Goal: Obtain resource: Download file/media

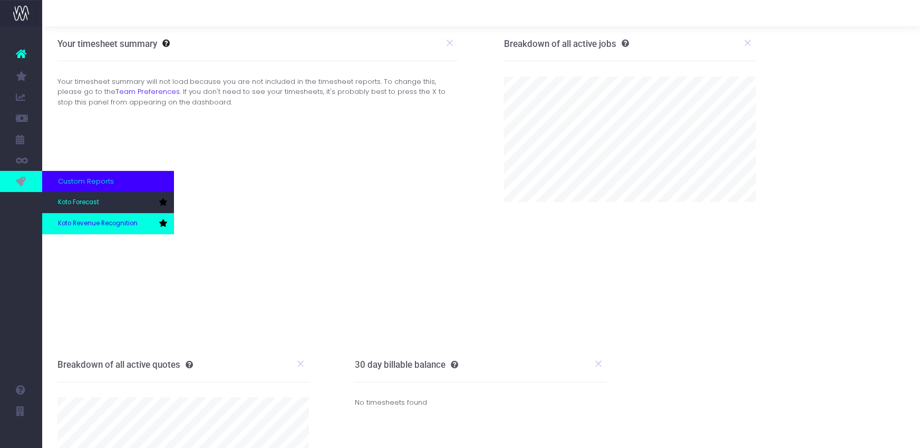
click at [90, 224] on span "Koto Revenue Recognition" at bounding box center [98, 223] width 80 height 9
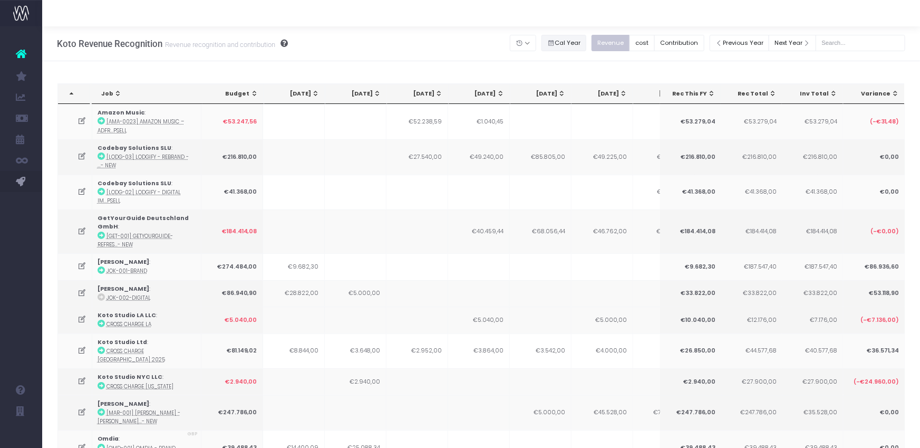
click at [579, 37] on button "Cal Year" at bounding box center [564, 43] width 45 height 16
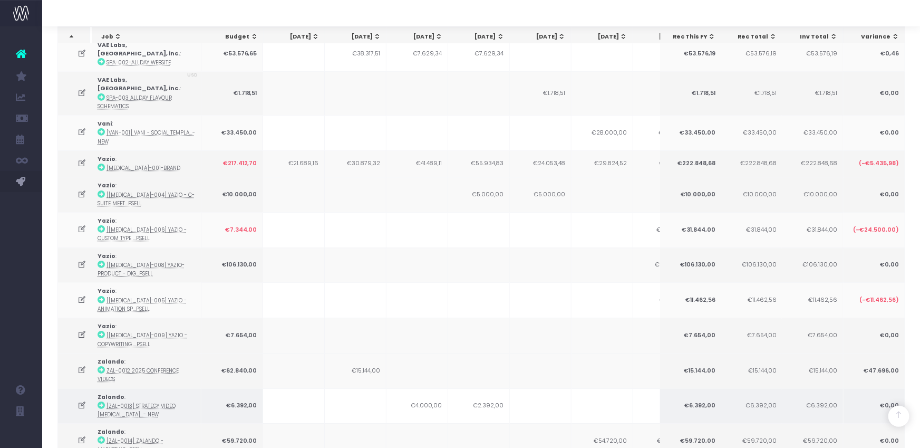
scroll to position [1462, 0]
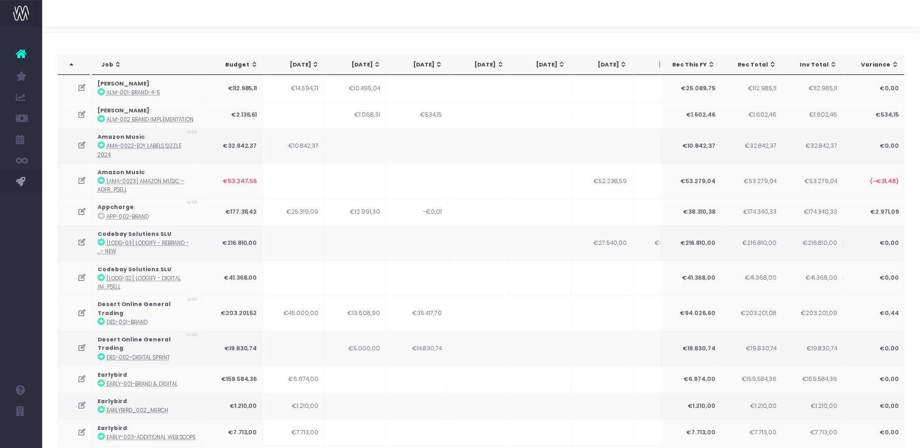
scroll to position [0, 0]
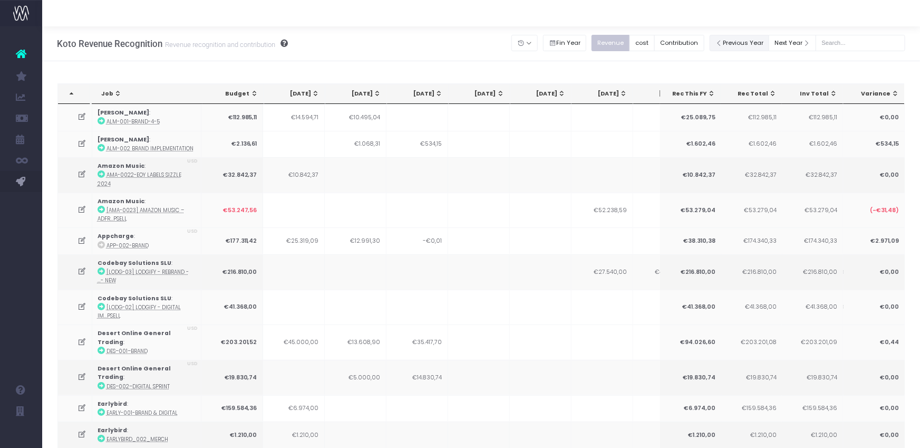
click at [738, 46] on button "Previous Year" at bounding box center [740, 43] width 60 height 16
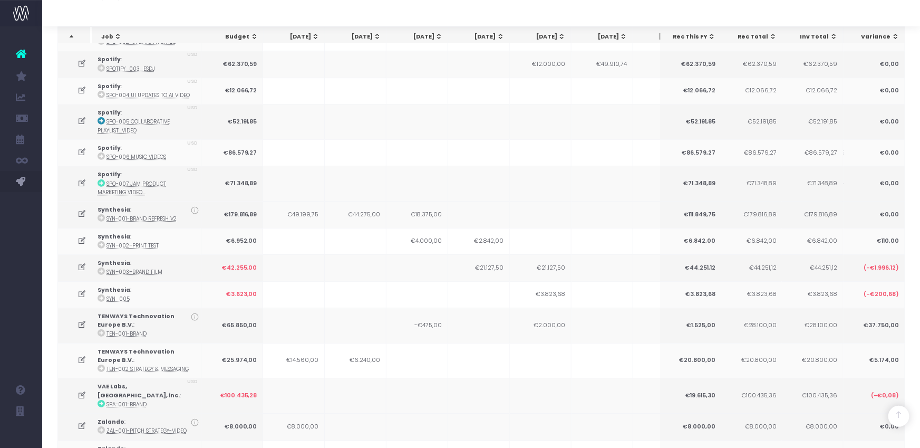
scroll to position [1719, 0]
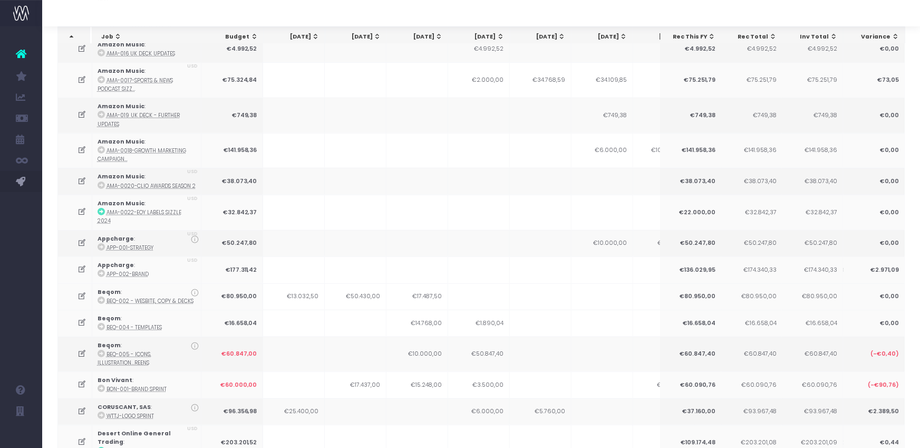
scroll to position [0, 0]
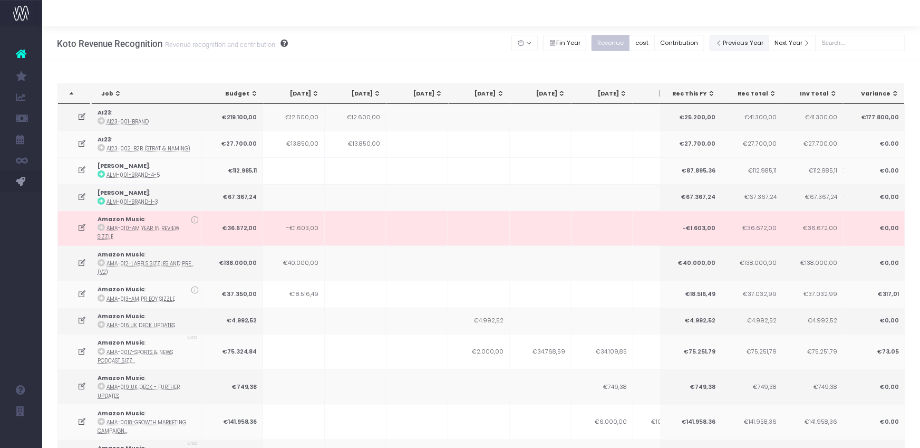
click at [735, 39] on button "Previous Year" at bounding box center [740, 43] width 60 height 16
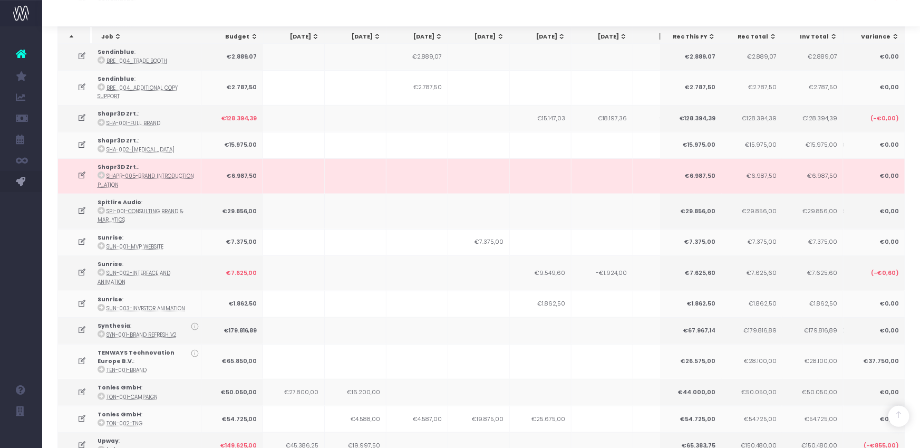
scroll to position [2216, 0]
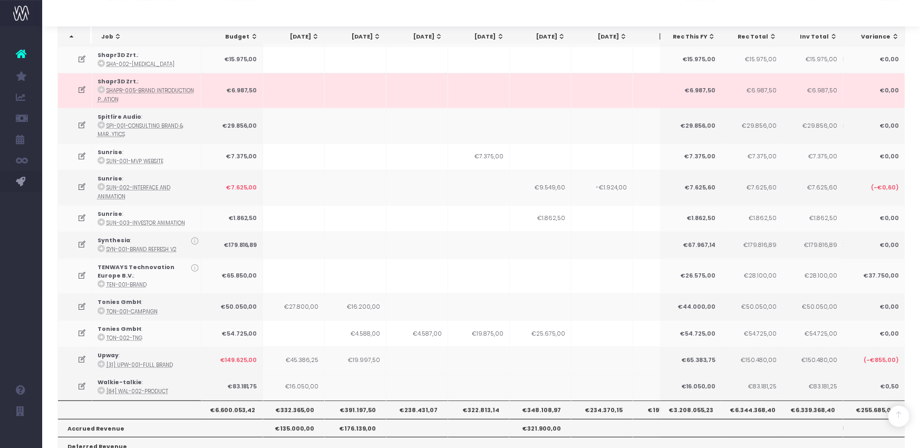
drag, startPoint x: 762, startPoint y: 6, endPoint x: 606, endPoint y: 42, distance: 159.8
click at [606, 42] on th "[DATE]" at bounding box center [603, 37] width 62 height 20
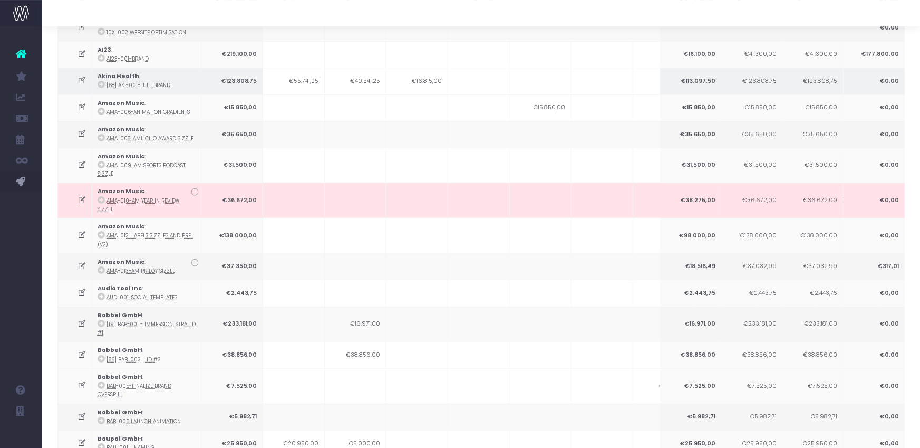
scroll to position [0, 0]
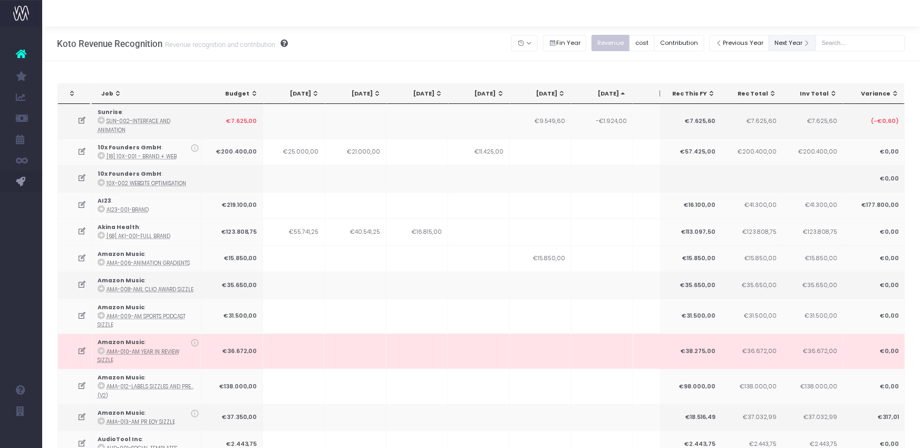
click at [802, 43] on button "Next Year" at bounding box center [792, 43] width 47 height 16
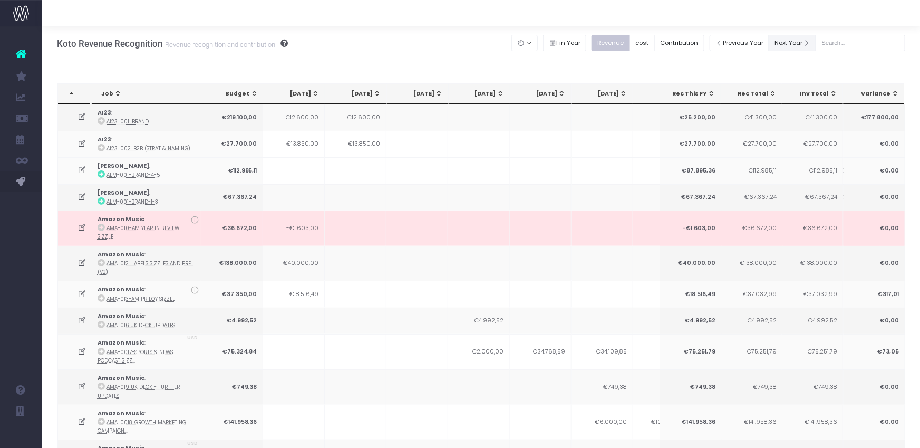
click at [807, 44] on button "Next Year" at bounding box center [792, 43] width 47 height 16
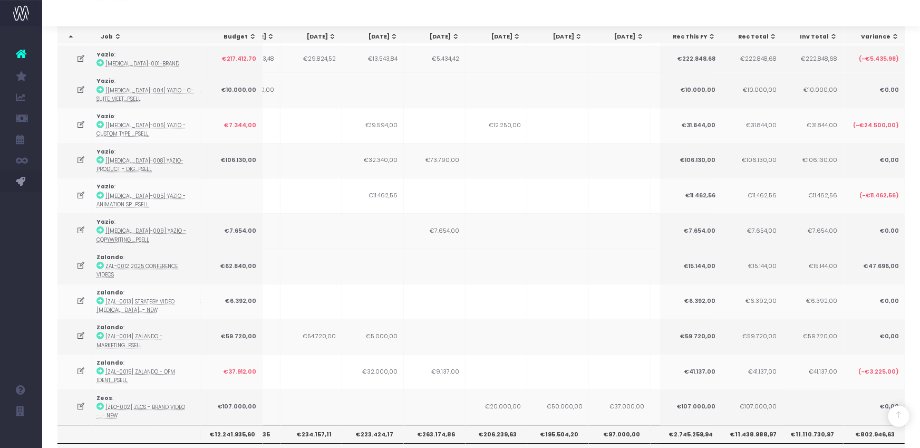
scroll to position [0, 282]
